Goal: Task Accomplishment & Management: Manage account settings

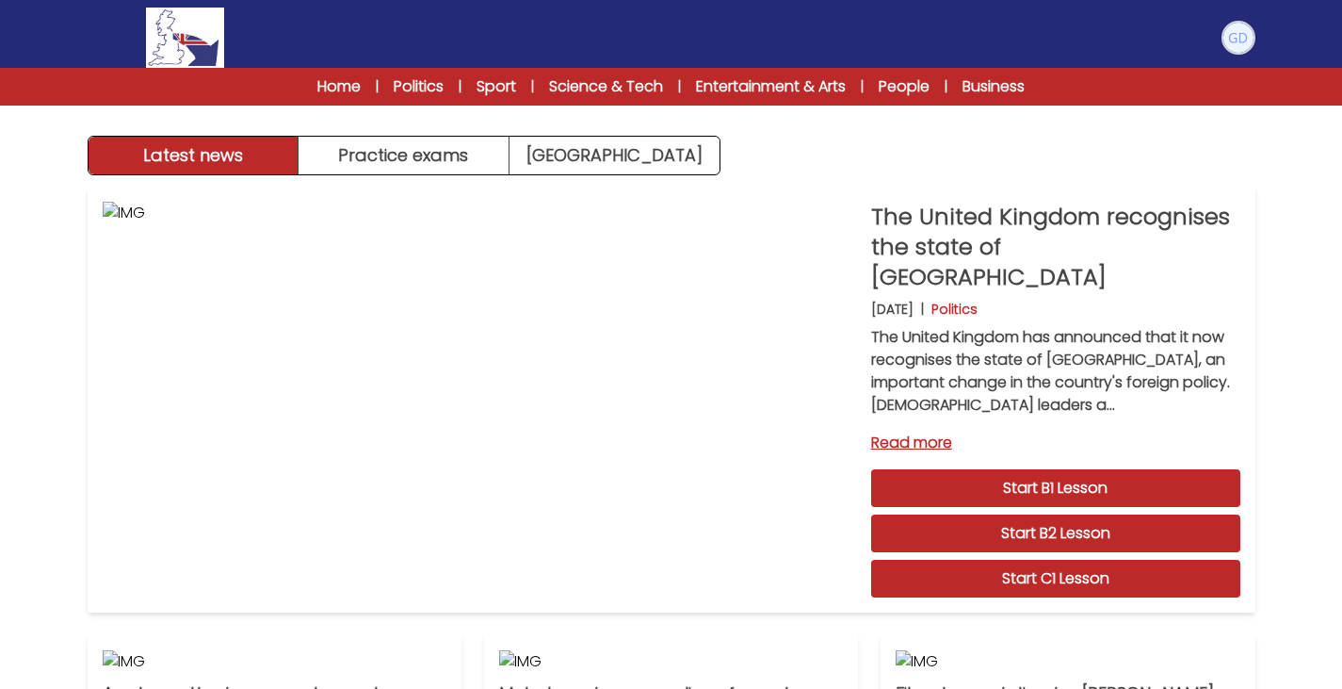
click at [1230, 33] on img at bounding box center [1239, 38] width 30 height 30
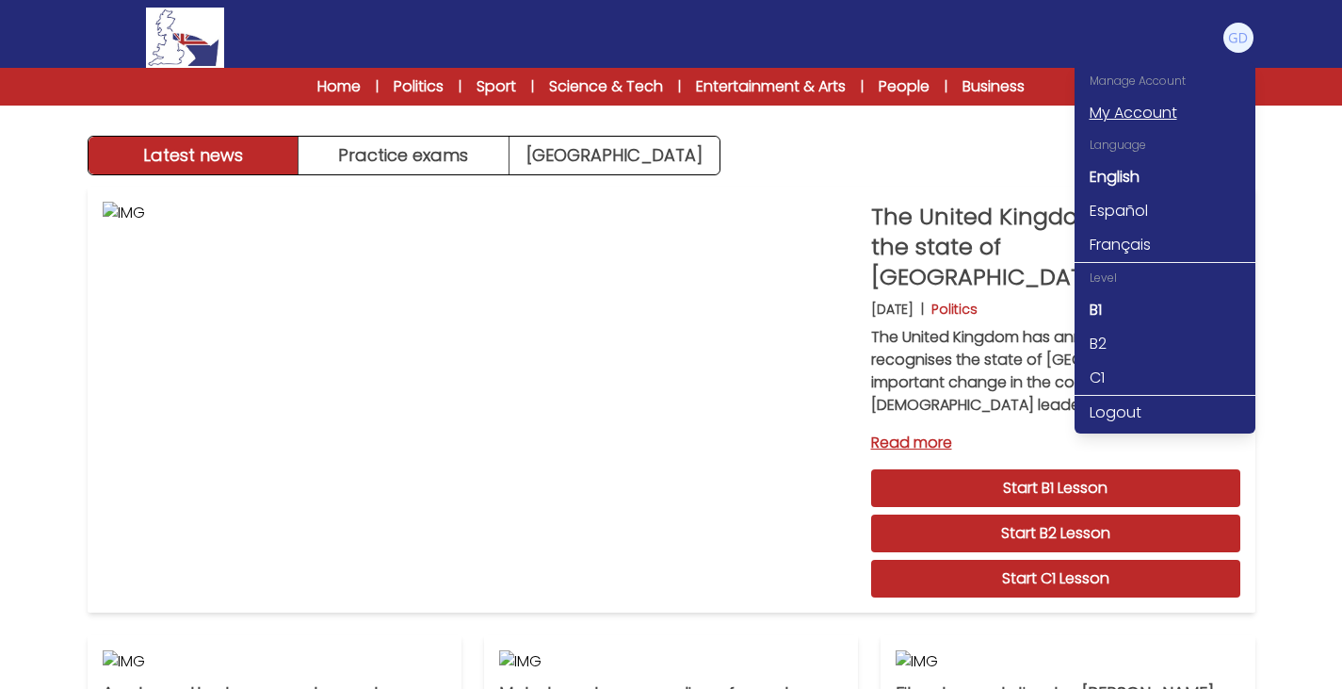
click at [1138, 119] on link "My Account" at bounding box center [1165, 113] width 181 height 34
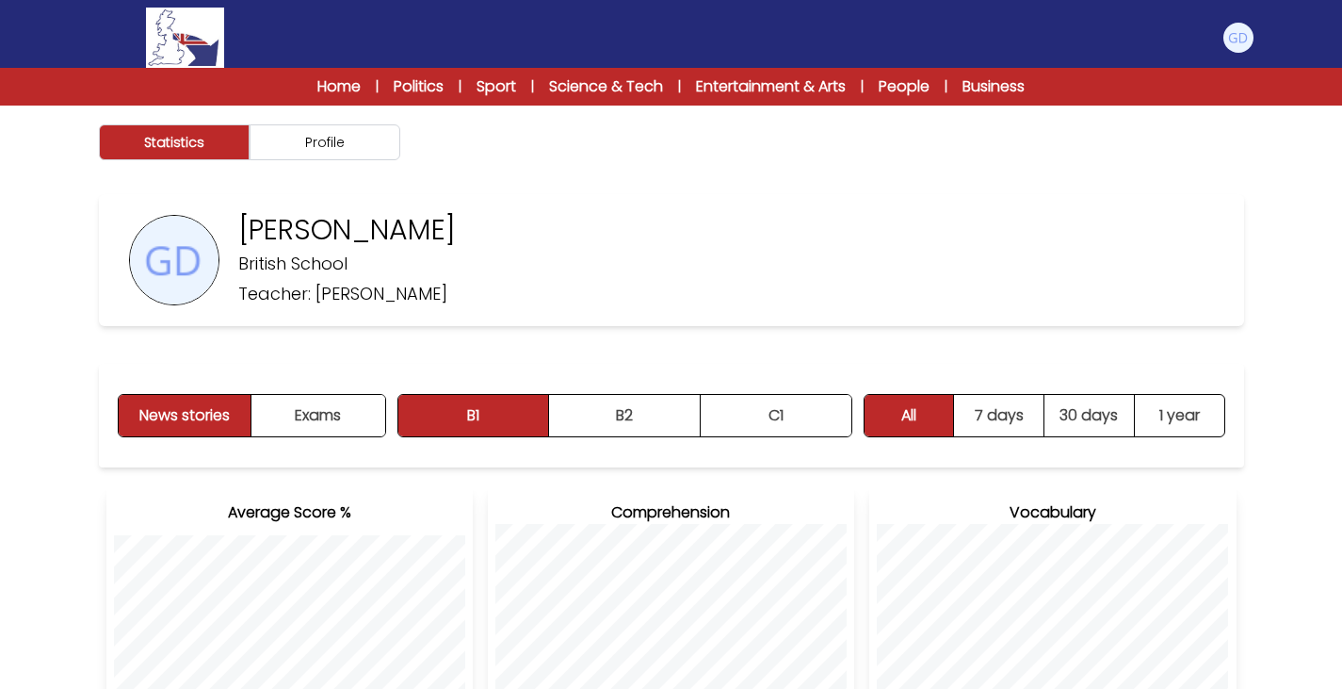
drag, startPoint x: 488, startPoint y: 235, endPoint x: 240, endPoint y: 229, distance: 247.8
click at [240, 229] on div "[PERSON_NAME] British School Teacher: [PERSON_NAME]" at bounding box center [671, 260] width 1145 height 132
copy p "[PERSON_NAME]"
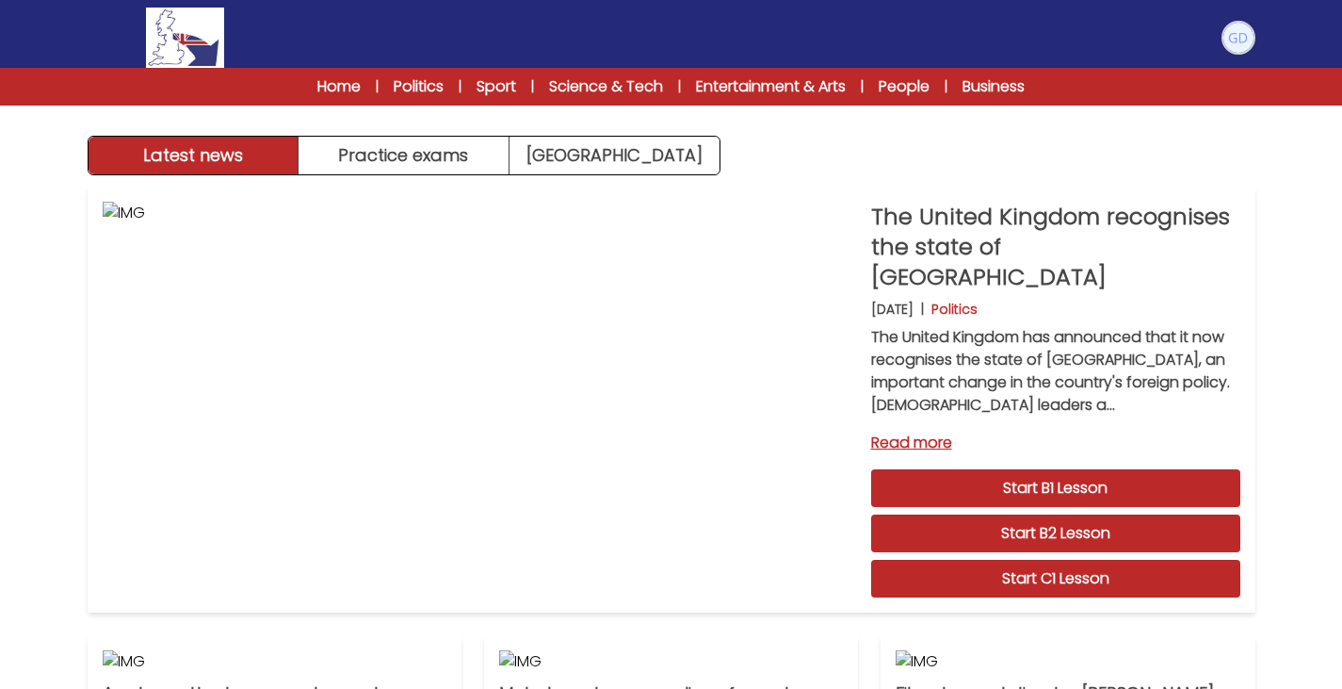
click at [1246, 49] on img at bounding box center [1239, 38] width 30 height 30
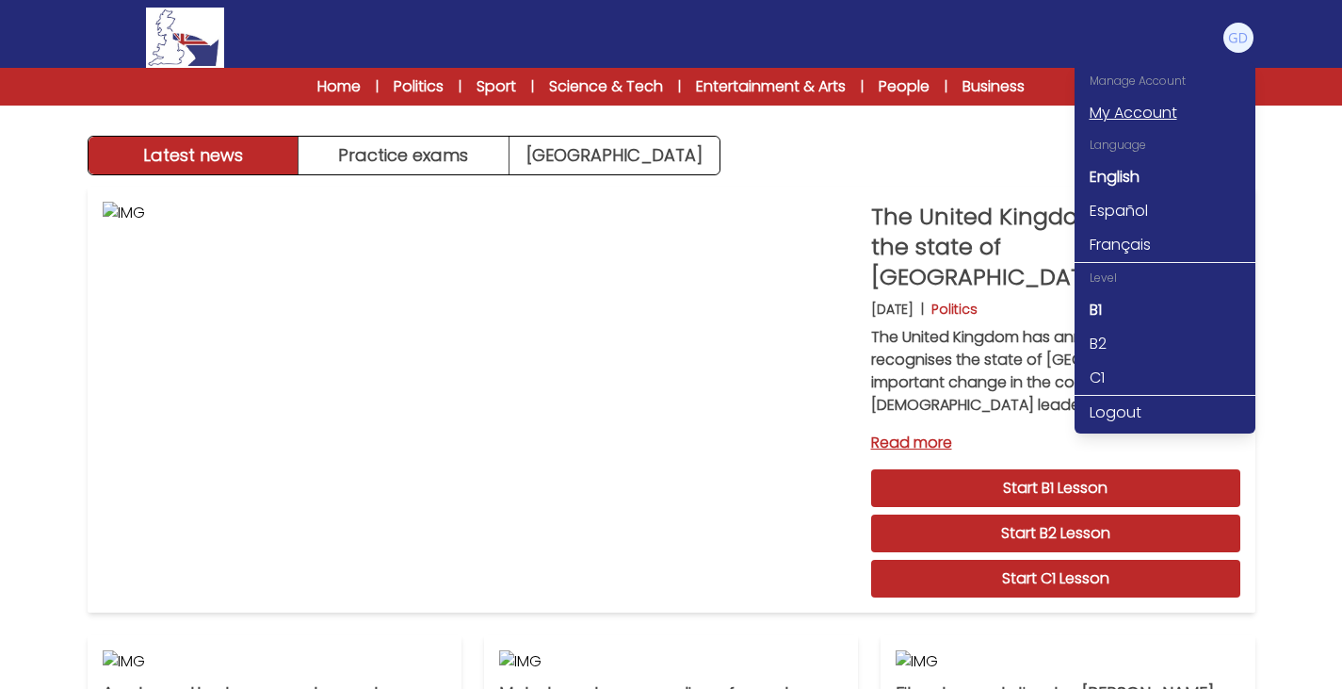
click at [1147, 110] on link "My Account" at bounding box center [1165, 113] width 181 height 34
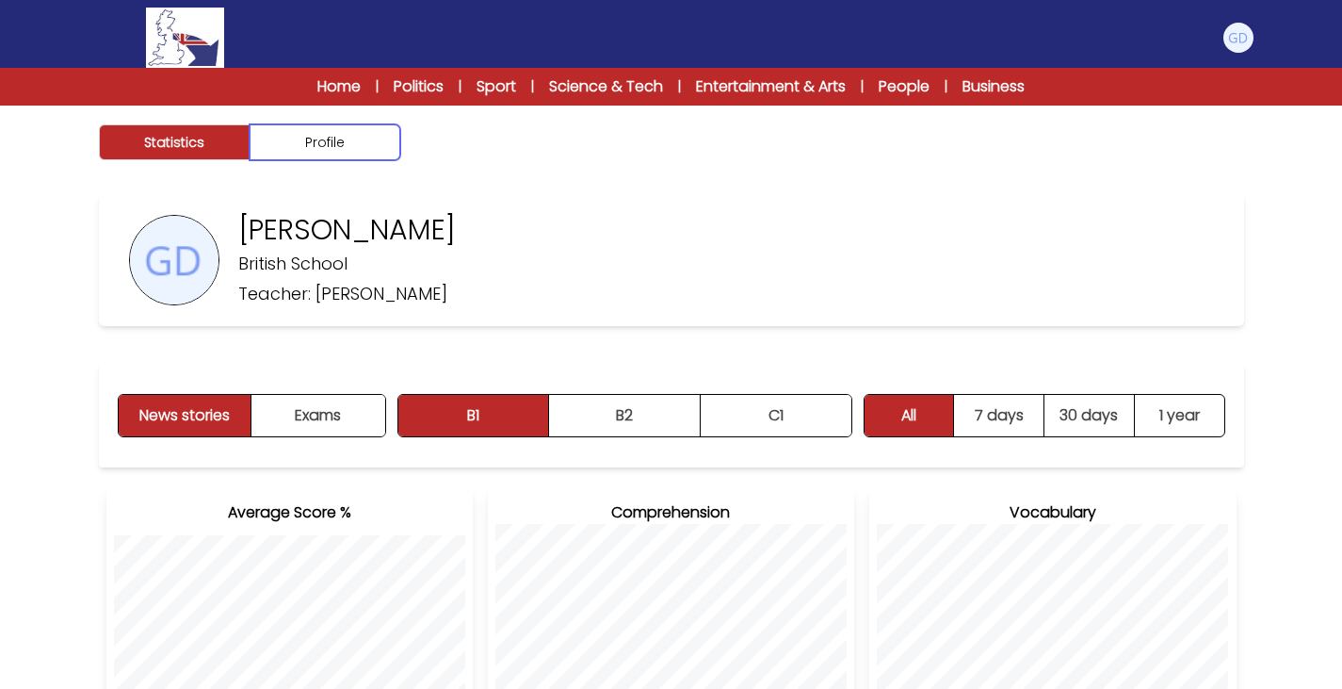
click at [295, 154] on button "Profile" at bounding box center [325, 142] width 151 height 36
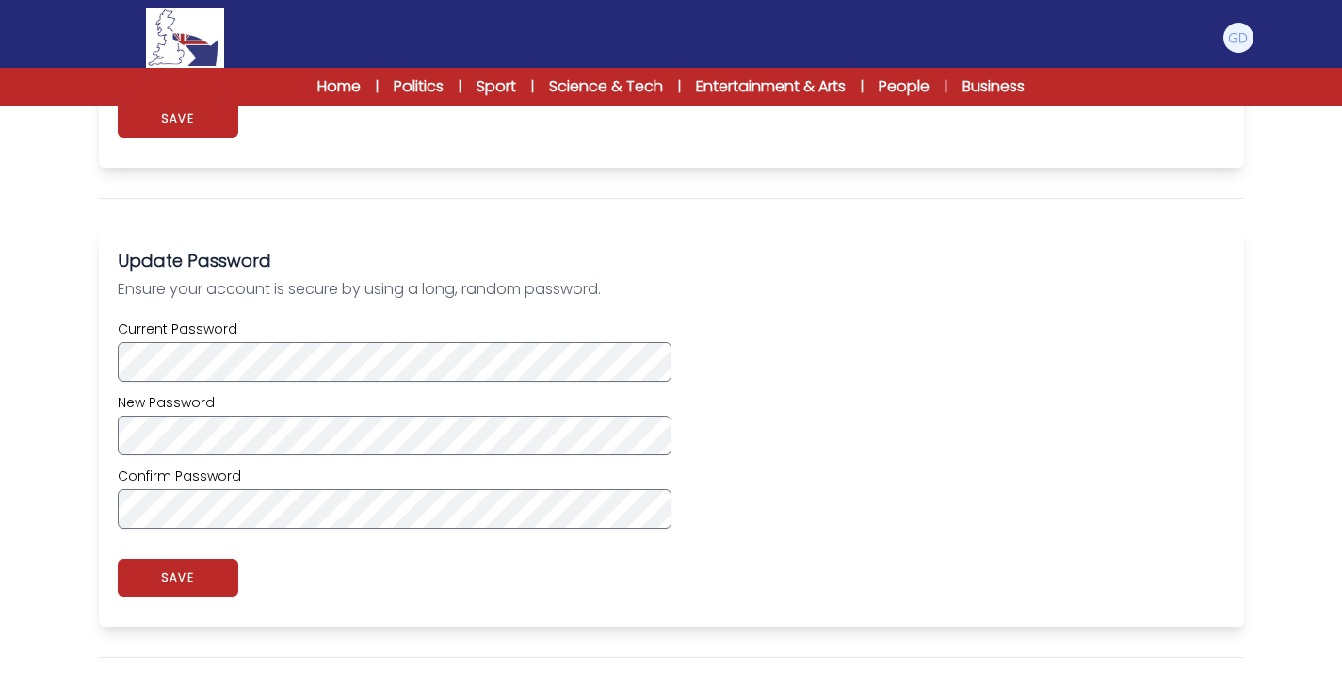
scroll to position [478, 0]
